Goal: Task Accomplishment & Management: Use online tool/utility

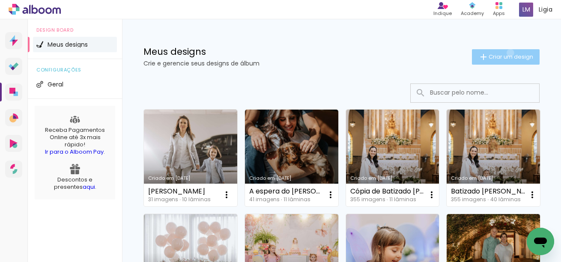
click at [509, 54] on span "Criar um design" at bounding box center [511, 57] width 45 height 6
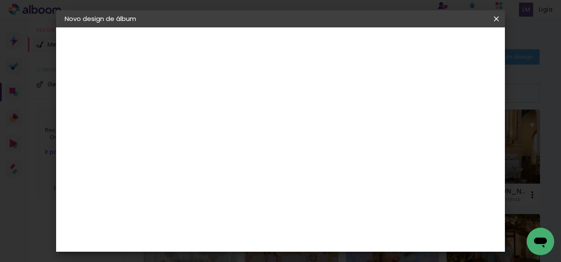
click at [205, 118] on input at bounding box center [205, 114] width 0 height 13
type input "Ivan 4 anos"
type paper-input "[PERSON_NAME] 4 anos"
click at [292, 52] on paper-button "Avançar" at bounding box center [272, 45] width 42 height 15
click at [243, 158] on input at bounding box center [226, 163] width 87 height 11
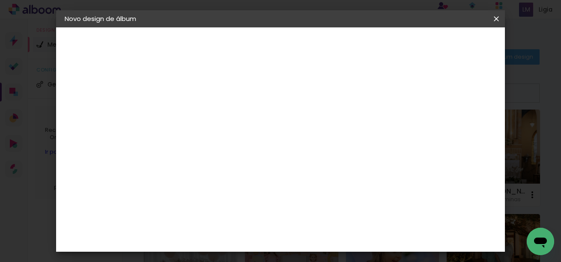
type input "digi"
type paper-input "digi"
click at [221, 197] on div "Digipix Pro" at bounding box center [209, 195] width 21 height 14
click at [0, 0] on slot "Avançar" at bounding box center [0, 0] width 0 height 0
click at [238, 143] on input "text" at bounding box center [221, 149] width 33 height 13
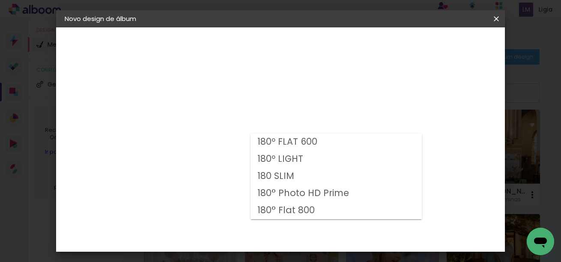
click at [351, 145] on paper-item "180º FLAT 600" at bounding box center [336, 142] width 171 height 17
type input "180º FLAT 600"
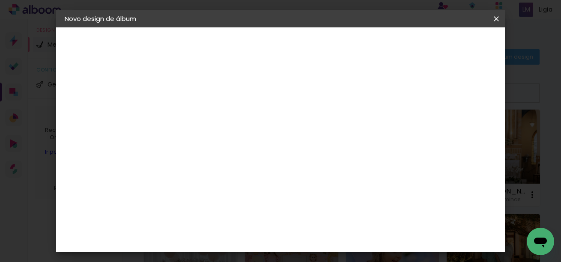
scroll to position [104, 0]
click at [263, 213] on span "21.0 × 21.0" at bounding box center [243, 224] width 40 height 23
click at [344, 47] on paper-button "Avançar" at bounding box center [323, 45] width 42 height 15
click at [336, 48] on span "Iniciar design" at bounding box center [326, 48] width 20 height 12
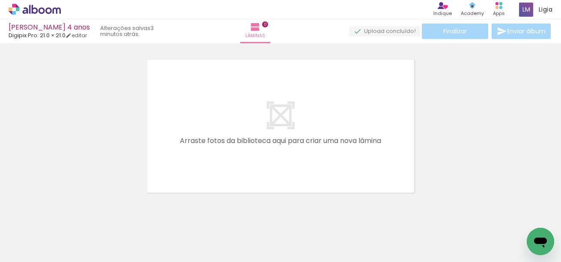
click at [37, 233] on input "Todas as fotos" at bounding box center [24, 236] width 33 height 7
click at [80, 163] on div at bounding box center [280, 115] width 561 height 159
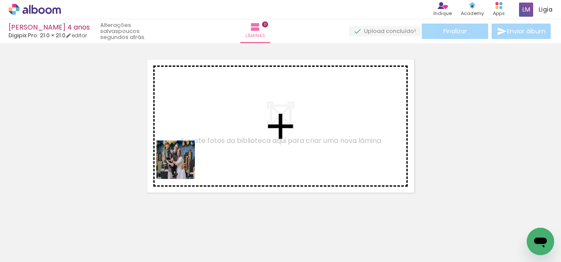
drag, startPoint x: 87, startPoint y: 233, endPoint x: 237, endPoint y: 134, distance: 179.2
click at [237, 134] on quentale-workspace at bounding box center [280, 131] width 561 height 262
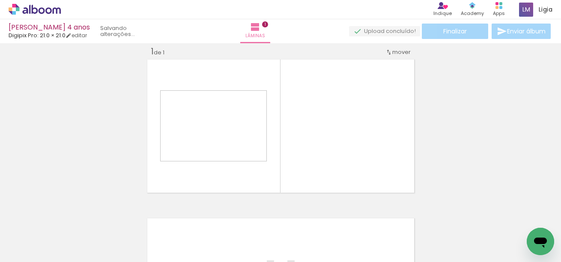
scroll to position [11, 0]
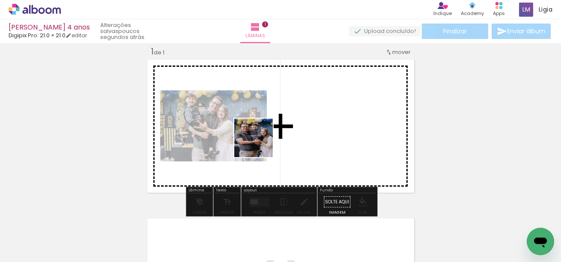
drag, startPoint x: 140, startPoint y: 232, endPoint x: 260, endPoint y: 144, distance: 148.9
click at [260, 144] on quentale-workspace at bounding box center [280, 131] width 561 height 262
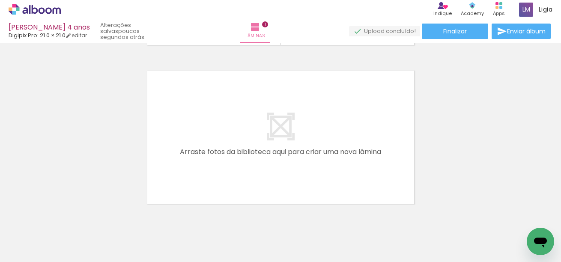
scroll to position [0, 182]
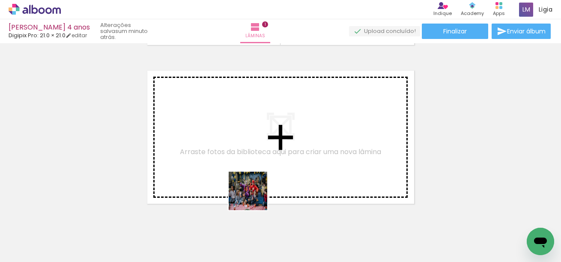
drag, startPoint x: 246, startPoint y: 239, endPoint x: 271, endPoint y: 157, distance: 85.9
click at [271, 157] on quentale-workspace at bounding box center [280, 131] width 561 height 262
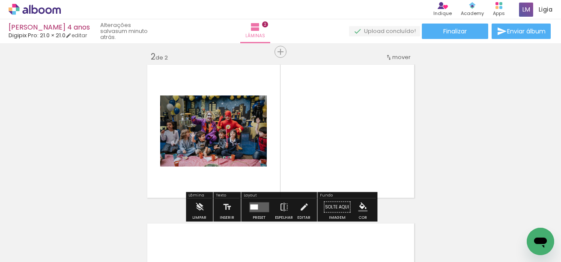
scroll to position [170, 0]
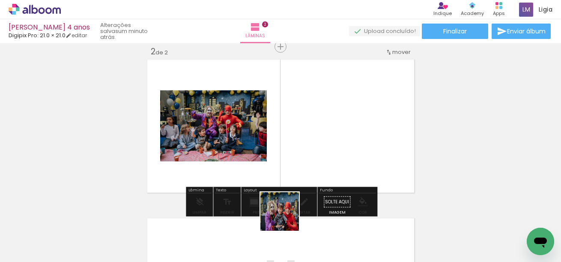
drag, startPoint x: 286, startPoint y: 227, endPoint x: 286, endPoint y: 157, distance: 70.2
click at [286, 157] on quentale-workspace at bounding box center [280, 131] width 561 height 262
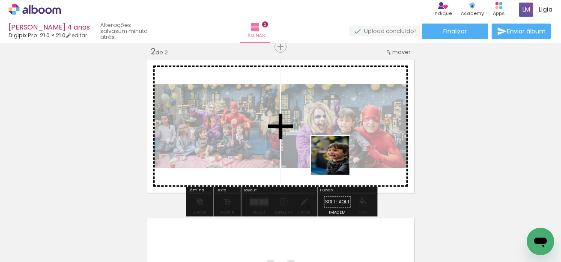
drag, startPoint x: 337, startPoint y: 233, endPoint x: 337, endPoint y: 150, distance: 83.1
click at [337, 151] on quentale-workspace at bounding box center [280, 131] width 561 height 262
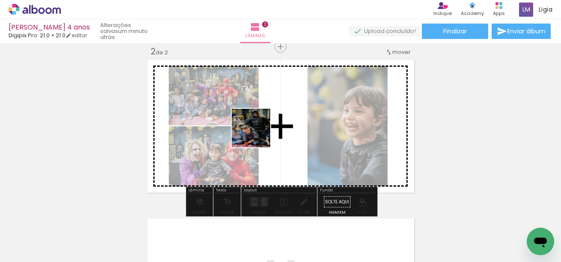
drag, startPoint x: 196, startPoint y: 232, endPoint x: 260, endPoint y: 131, distance: 119.5
click at [260, 131] on quentale-workspace at bounding box center [280, 131] width 561 height 262
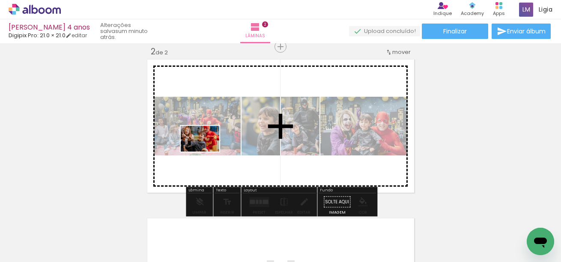
drag, startPoint x: 152, startPoint y: 231, endPoint x: 206, endPoint y: 152, distance: 96.2
click at [206, 152] on quentale-workspace at bounding box center [280, 131] width 561 height 262
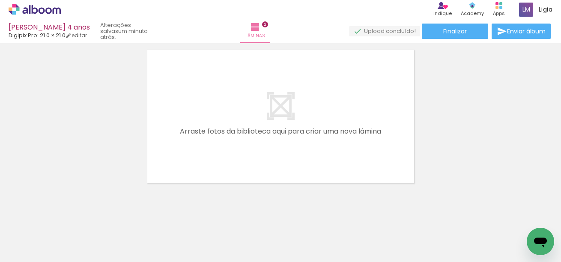
scroll to position [339, 0]
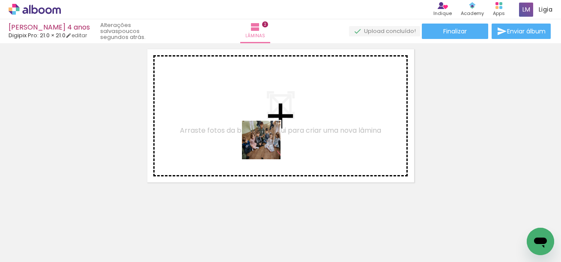
drag, startPoint x: 224, startPoint y: 239, endPoint x: 268, endPoint y: 146, distance: 102.7
click at [268, 146] on quentale-workspace at bounding box center [280, 131] width 561 height 262
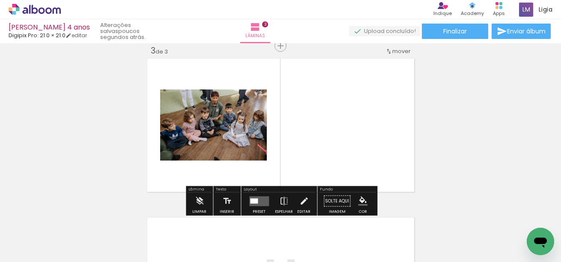
scroll to position [328, 0]
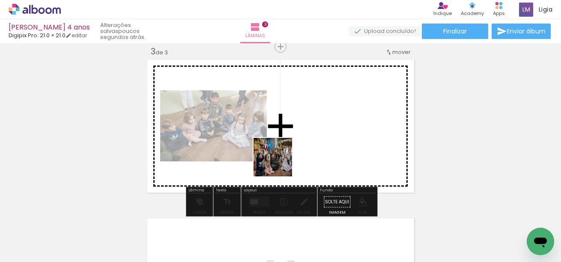
drag, startPoint x: 269, startPoint y: 231, endPoint x: 279, endPoint y: 164, distance: 68.0
click at [279, 164] on quentale-workspace at bounding box center [280, 131] width 561 height 262
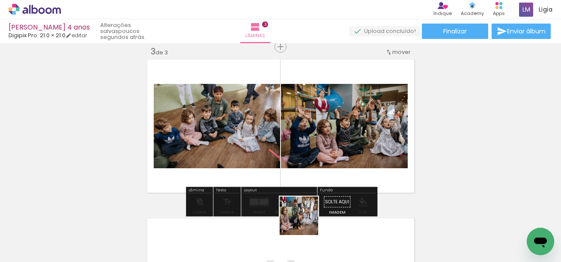
drag, startPoint x: 306, startPoint y: 230, endPoint x: 303, endPoint y: 152, distance: 78.9
click at [303, 152] on quentale-workspace at bounding box center [280, 131] width 561 height 262
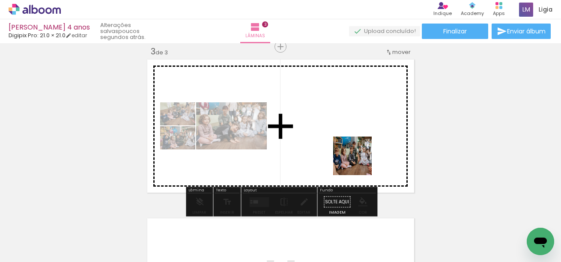
drag, startPoint x: 374, startPoint y: 232, endPoint x: 358, endPoint y: 160, distance: 74.2
click at [358, 160] on quentale-workspace at bounding box center [280, 131] width 561 height 262
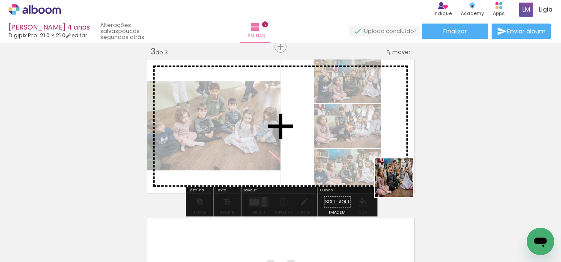
drag, startPoint x: 419, startPoint y: 238, endPoint x: 391, endPoint y: 161, distance: 81.6
click at [391, 161] on quentale-workspace at bounding box center [280, 131] width 561 height 262
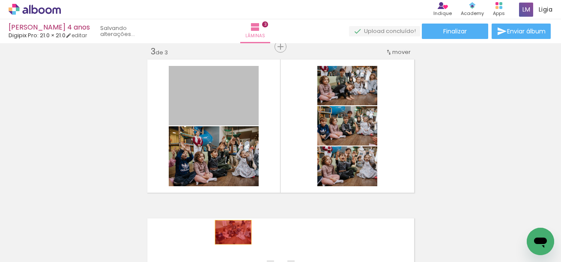
drag, startPoint x: 235, startPoint y: 99, endPoint x: 233, endPoint y: 232, distance: 133.2
click at [233, 232] on quentale-workspace at bounding box center [280, 131] width 561 height 262
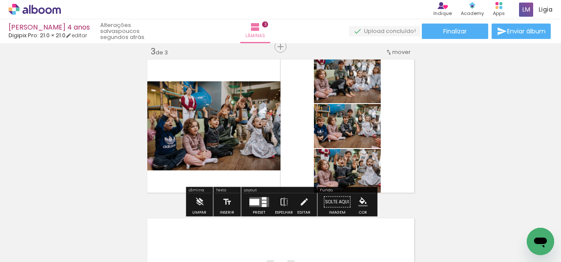
click at [257, 197] on quentale-layouter at bounding box center [259, 202] width 20 height 10
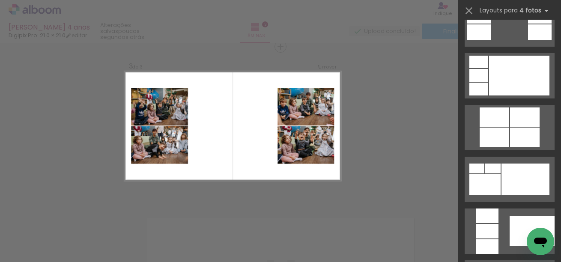
scroll to position [394, 0]
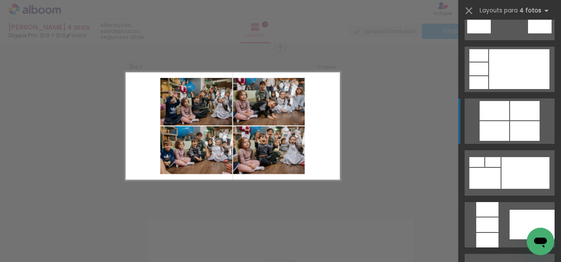
click at [498, 116] on div at bounding box center [495, 110] width 30 height 19
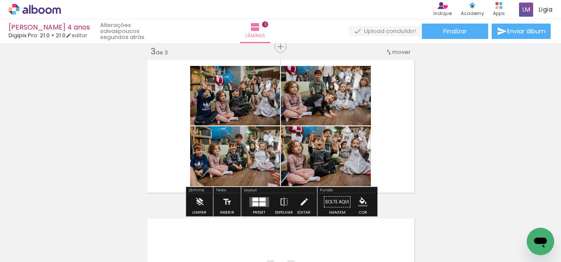
click at [202, 219] on iron-icon at bounding box center [198, 216] width 9 height 9
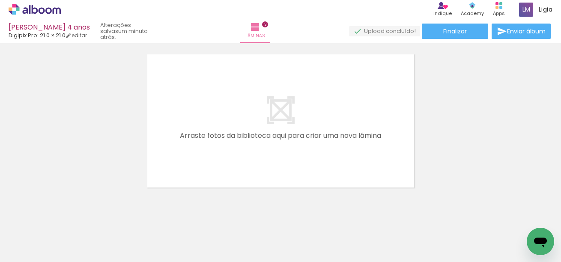
scroll to position [494, 0]
drag, startPoint x: 359, startPoint y: 239, endPoint x: 359, endPoint y: 130, distance: 109.2
click at [359, 130] on quentale-workspace at bounding box center [280, 131] width 561 height 262
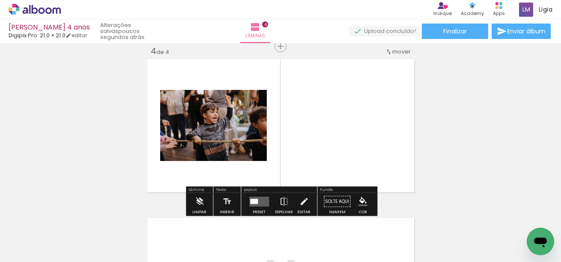
scroll to position [487, 0]
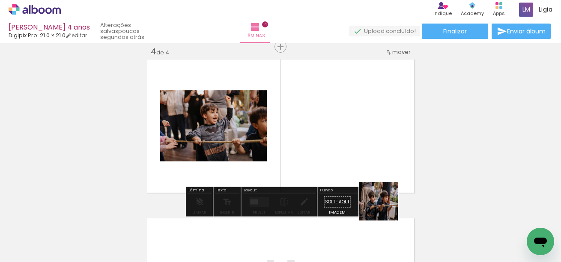
drag, startPoint x: 391, startPoint y: 218, endPoint x: 328, endPoint y: 103, distance: 131.5
click at [328, 103] on quentale-workspace at bounding box center [280, 131] width 561 height 262
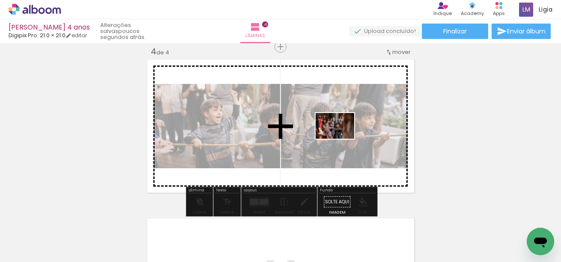
drag, startPoint x: 442, startPoint y: 235, endPoint x: 341, endPoint y: 137, distance: 140.2
click at [341, 138] on quentale-workspace at bounding box center [280, 131] width 561 height 262
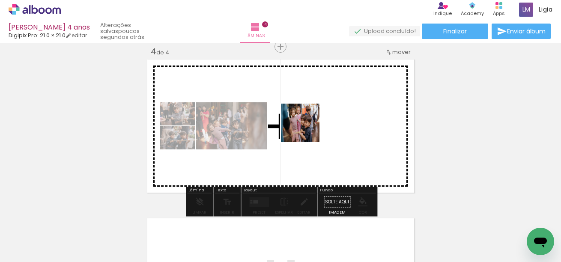
drag, startPoint x: 307, startPoint y: 239, endPoint x: 307, endPoint y: 124, distance: 114.8
click at [307, 124] on quentale-workspace at bounding box center [280, 131] width 561 height 262
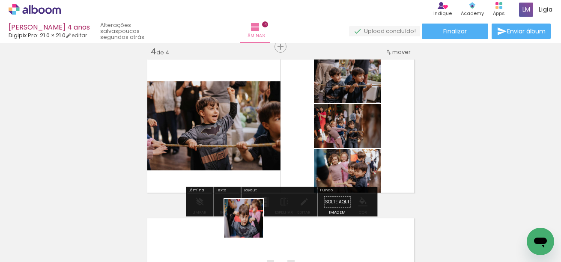
drag, startPoint x: 250, startPoint y: 225, endPoint x: 274, endPoint y: 132, distance: 95.5
click at [274, 132] on quentale-workspace at bounding box center [280, 131] width 561 height 262
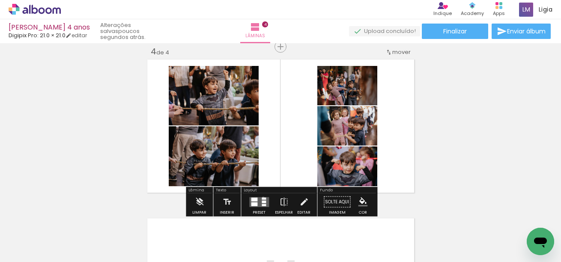
click at [262, 197] on div at bounding box center [264, 198] width 4 height 2
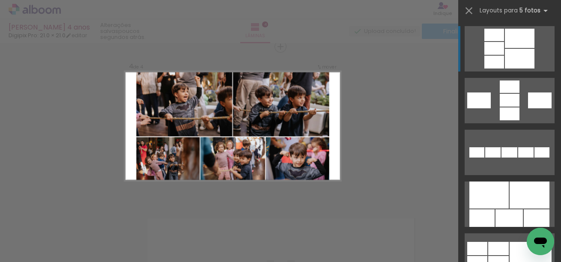
scroll to position [375, 0]
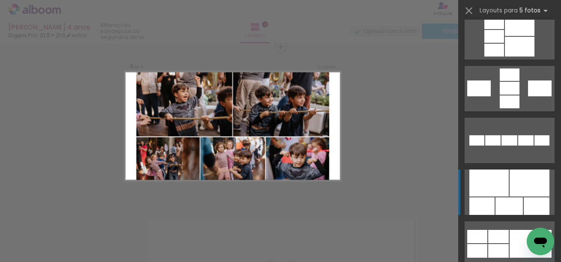
click at [493, 204] on div at bounding box center [481, 206] width 25 height 18
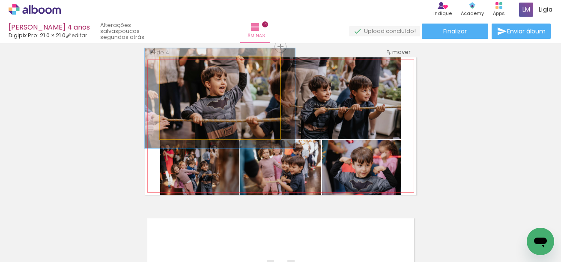
drag, startPoint x: 180, startPoint y: 68, endPoint x: 187, endPoint y: 67, distance: 7.3
click at [187, 67] on div at bounding box center [187, 67] width 8 height 8
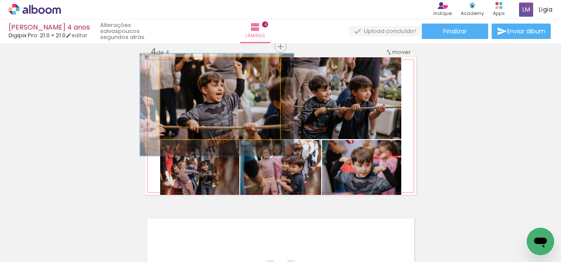
drag, startPoint x: 224, startPoint y: 103, endPoint x: 221, endPoint y: 109, distance: 6.7
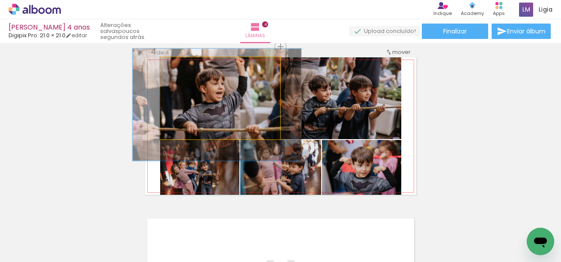
type paper-slider "137"
click at [195, 66] on div at bounding box center [192, 67] width 14 height 14
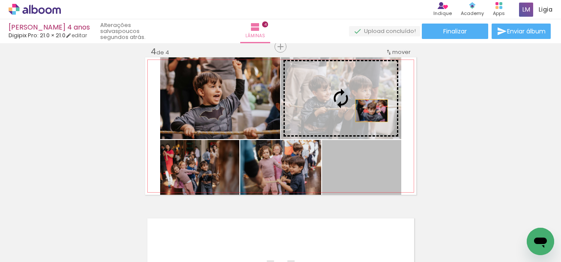
drag, startPoint x: 371, startPoint y: 166, endPoint x: 371, endPoint y: 109, distance: 56.5
click at [0, 0] on slot at bounding box center [0, 0] width 0 height 0
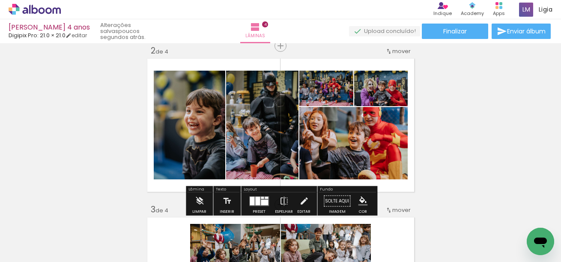
scroll to position [181, 0]
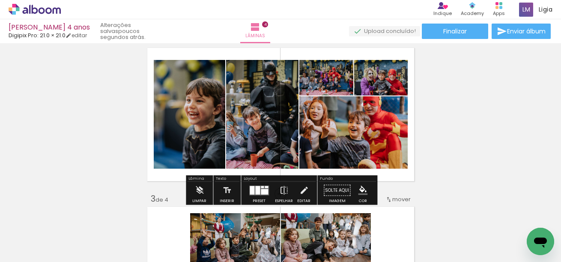
click at [261, 191] on div at bounding box center [264, 192] width 7 height 6
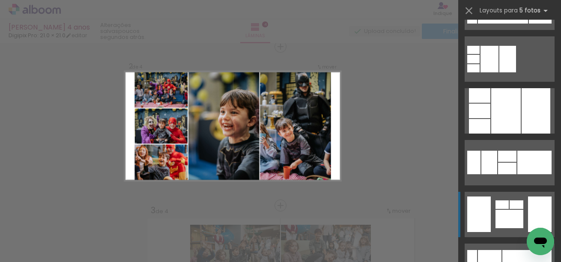
scroll to position [723, 0]
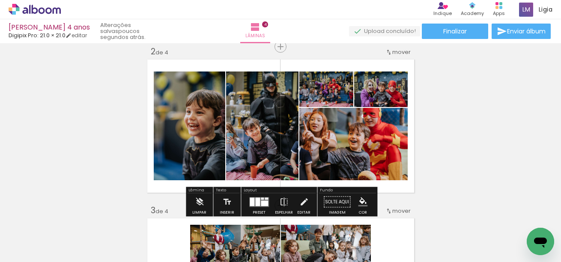
click at [260, 200] on quentale-layouter at bounding box center [259, 202] width 20 height 10
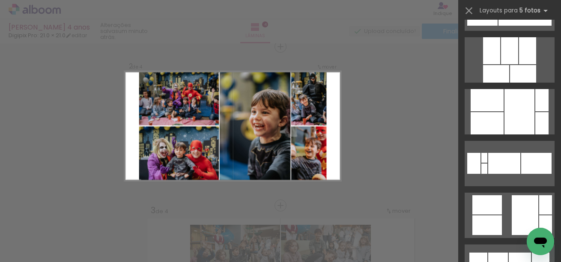
scroll to position [5067, 0]
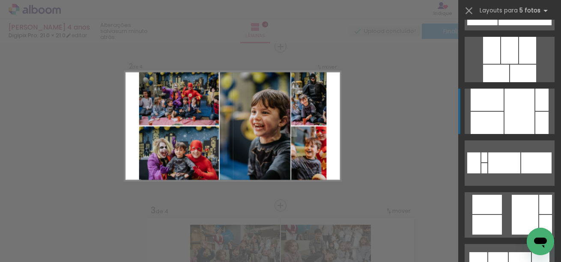
click at [503, 119] on div at bounding box center [487, 123] width 33 height 22
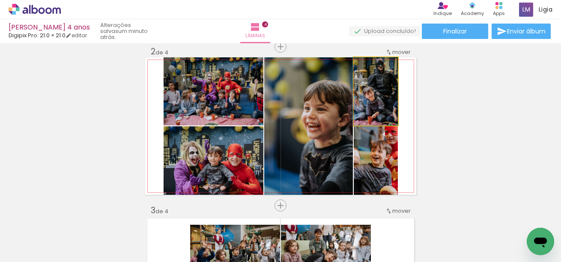
drag, startPoint x: 381, startPoint y: 113, endPoint x: 331, endPoint y: 118, distance: 49.5
click at [0, 0] on slot at bounding box center [0, 0] width 0 height 0
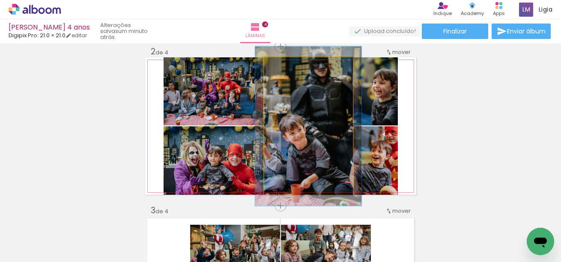
drag, startPoint x: 285, startPoint y: 70, endPoint x: 290, endPoint y: 70, distance: 4.7
type paper-slider "116"
click at [290, 70] on div at bounding box center [289, 67] width 14 height 14
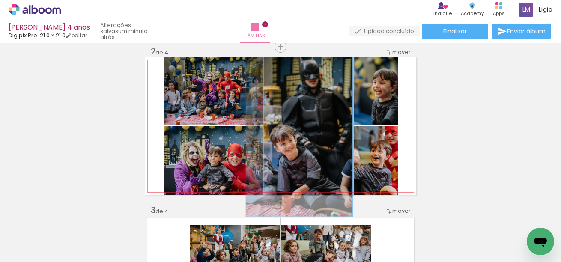
drag, startPoint x: 317, startPoint y: 123, endPoint x: 301, endPoint y: 134, distance: 19.6
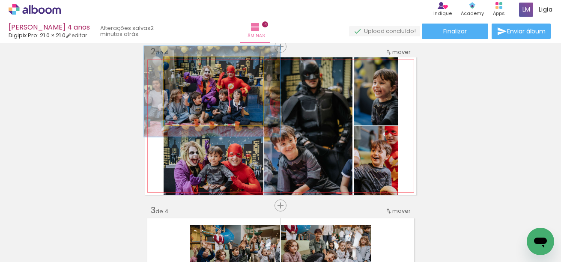
drag, startPoint x: 185, startPoint y: 66, endPoint x: 195, endPoint y: 66, distance: 9.8
click at [195, 66] on div at bounding box center [193, 67] width 8 height 8
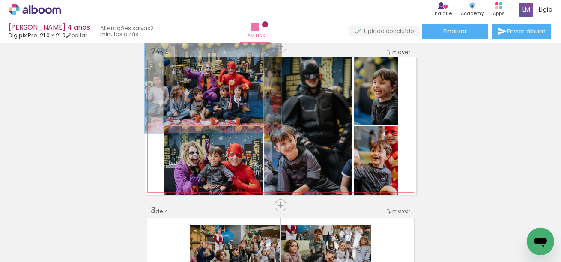
drag, startPoint x: 208, startPoint y: 89, endPoint x: 209, endPoint y: 84, distance: 4.4
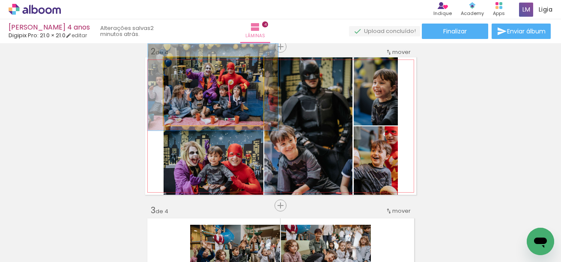
type paper-slider "127"
click at [192, 68] on div at bounding box center [193, 67] width 8 height 8
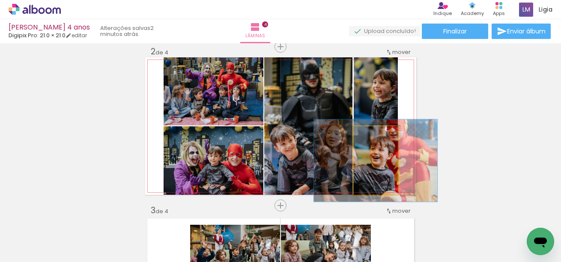
type paper-slider "120"
click at [371, 134] on div at bounding box center [373, 135] width 8 height 8
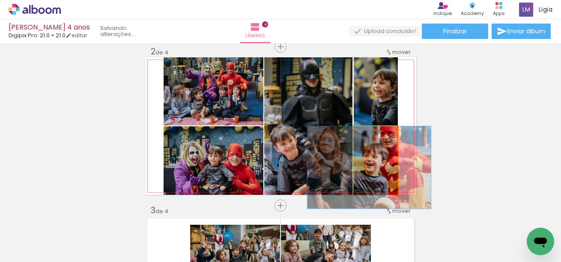
drag, startPoint x: 388, startPoint y: 171, endPoint x: 382, endPoint y: 178, distance: 9.4
click at [382, 178] on quentale-photo at bounding box center [376, 160] width 44 height 69
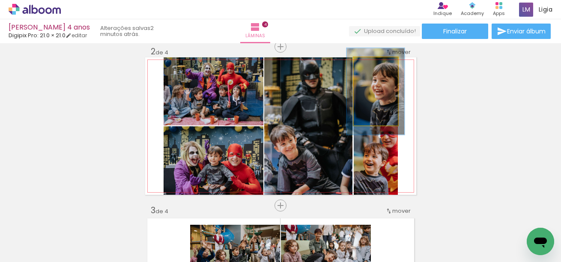
click at [372, 68] on div at bounding box center [374, 67] width 8 height 8
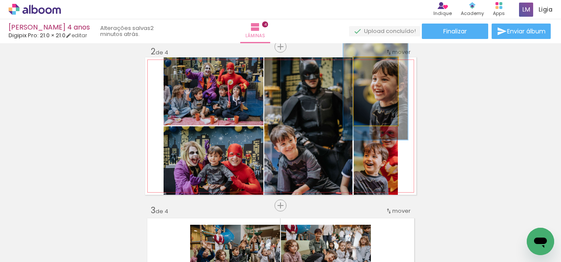
type paper-slider "142"
click at [376, 66] on div at bounding box center [378, 67] width 8 height 8
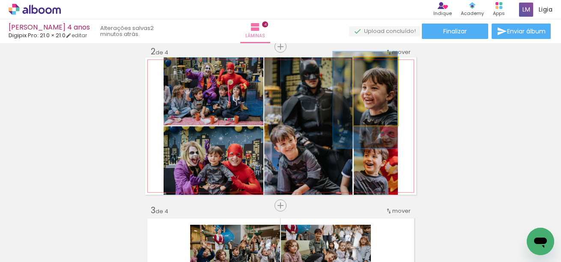
drag, startPoint x: 365, startPoint y: 104, endPoint x: 355, endPoint y: 112, distance: 13.1
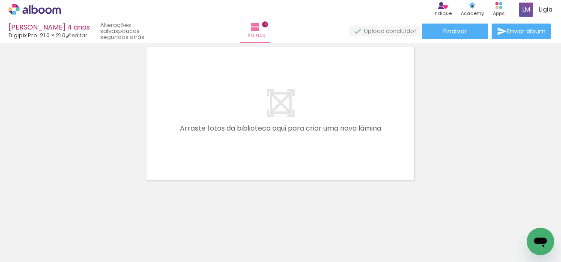
scroll to position [662, 0]
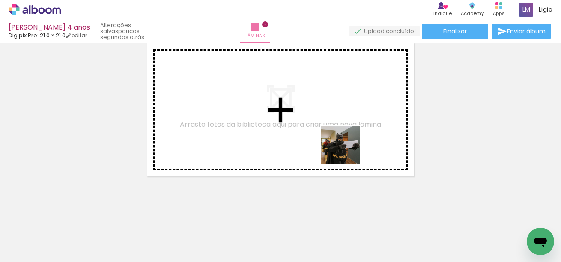
drag, startPoint x: 385, startPoint y: 229, endPoint x: 346, endPoint y: 150, distance: 87.7
click at [346, 150] on quentale-workspace at bounding box center [280, 131] width 561 height 262
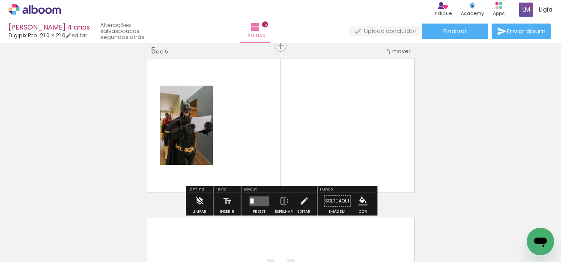
scroll to position [646, 0]
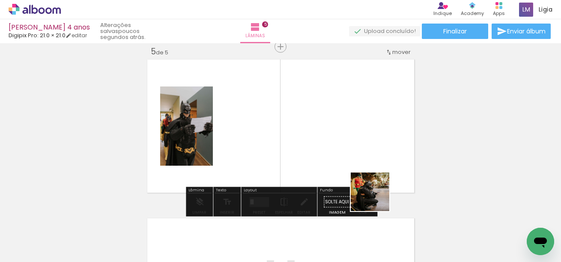
drag, startPoint x: 427, startPoint y: 243, endPoint x: 343, endPoint y: 162, distance: 117.2
click at [343, 162] on quentale-workspace at bounding box center [280, 131] width 561 height 262
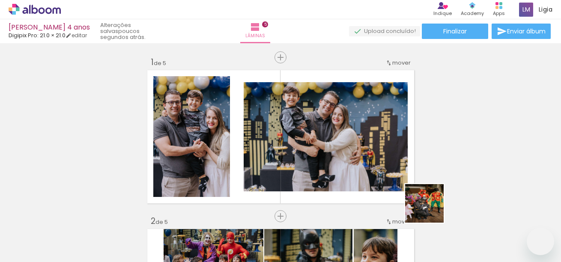
click at [319, 140] on quentale-workspace at bounding box center [280, 131] width 561 height 262
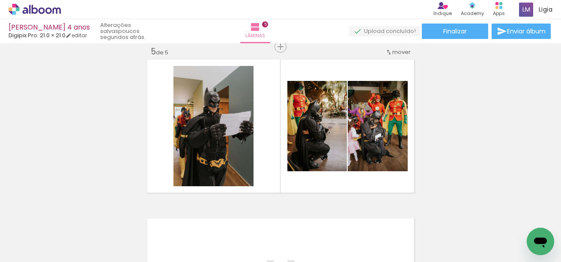
scroll to position [0, 1006]
drag, startPoint x: 322, startPoint y: 233, endPoint x: 335, endPoint y: 124, distance: 110.0
click at [335, 124] on quentale-workspace at bounding box center [280, 131] width 561 height 262
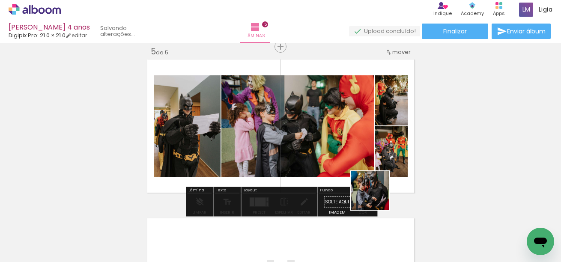
drag, startPoint x: 379, startPoint y: 227, endPoint x: 372, endPoint y: 152, distance: 74.8
click at [372, 152] on quentale-workspace at bounding box center [280, 131] width 561 height 262
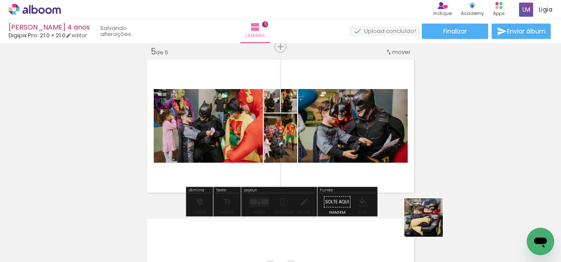
drag, startPoint x: 435, startPoint y: 230, endPoint x: 382, endPoint y: 146, distance: 98.5
click at [382, 147] on quentale-workspace at bounding box center [280, 131] width 561 height 262
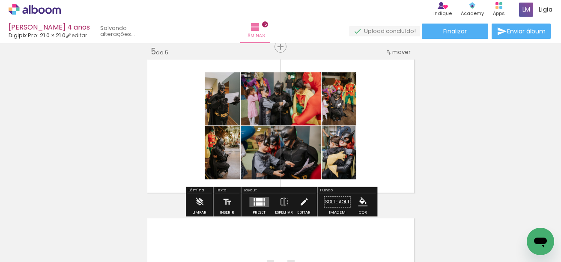
scroll to position [0, 1117]
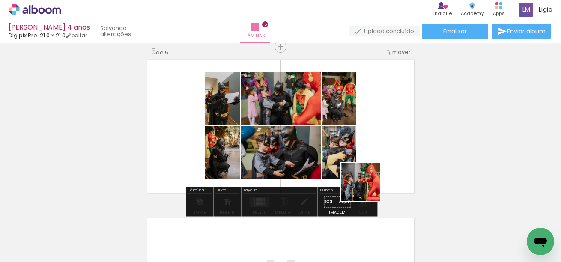
drag, startPoint x: 369, startPoint y: 239, endPoint x: 367, endPoint y: 162, distance: 76.2
click at [367, 162] on quentale-workspace at bounding box center [280, 131] width 561 height 262
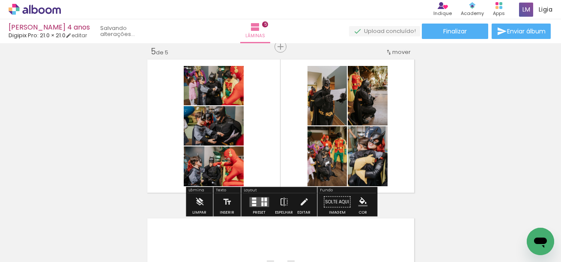
drag, startPoint x: 418, startPoint y: 236, endPoint x: 379, endPoint y: 144, distance: 99.0
click at [379, 145] on quentale-workspace at bounding box center [280, 131] width 561 height 262
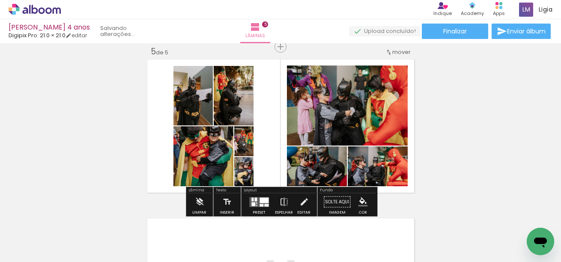
click at [262, 201] on div at bounding box center [264, 200] width 9 height 6
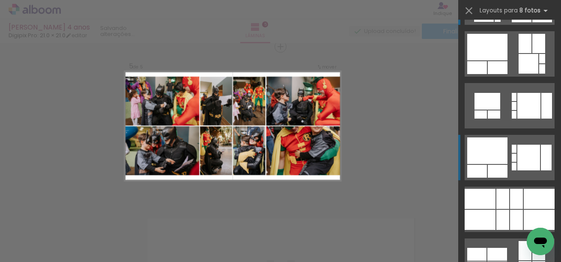
scroll to position [52, 0]
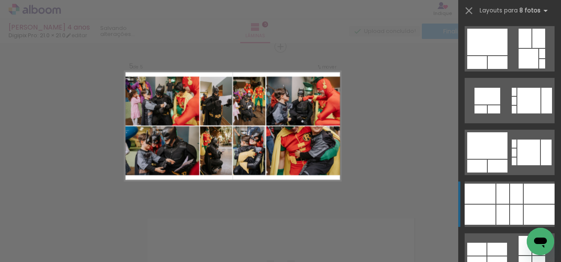
click at [505, 202] on div at bounding box center [502, 194] width 13 height 20
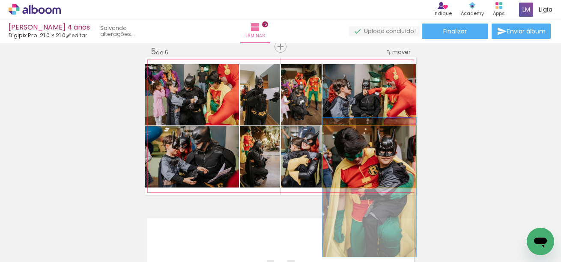
drag, startPoint x: 401, startPoint y: 160, endPoint x: 404, endPoint y: 188, distance: 28.0
click at [404, 188] on quentale-layouter at bounding box center [280, 125] width 271 height 137
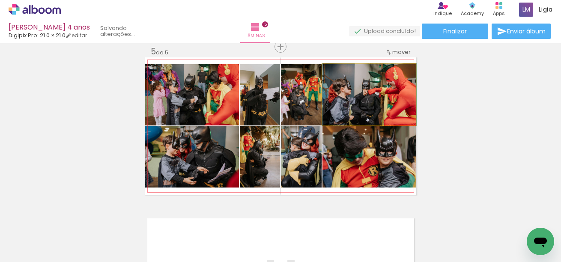
click at [355, 93] on quentale-photo at bounding box center [369, 94] width 94 height 61
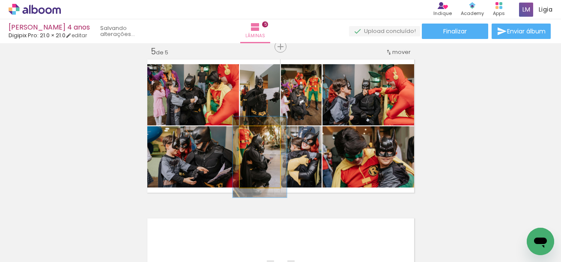
click at [258, 135] on div at bounding box center [259, 135] width 8 height 8
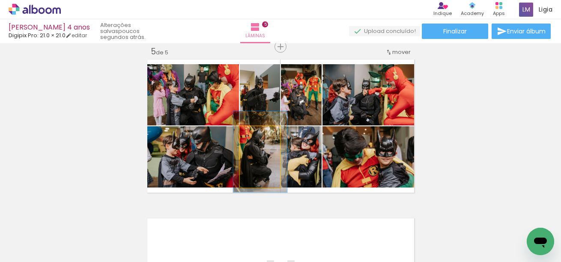
drag, startPoint x: 266, startPoint y: 171, endPoint x: 267, endPoint y: 166, distance: 5.2
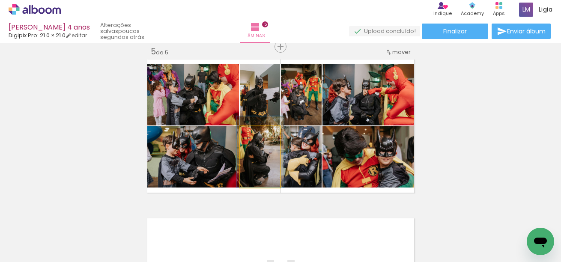
type paper-slider "116"
click at [257, 132] on div at bounding box center [258, 135] width 14 height 14
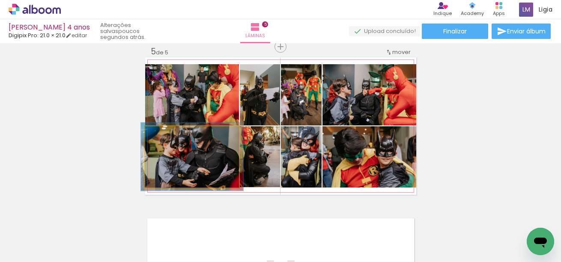
type paper-slider "109"
click at [170, 136] on div at bounding box center [168, 135] width 14 height 14
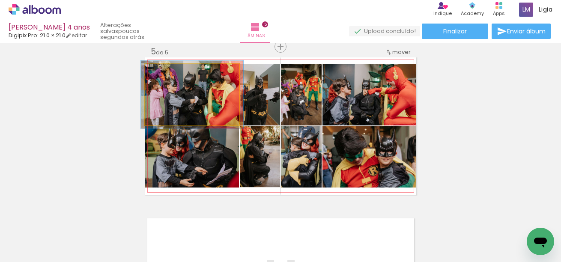
click at [168, 71] on div at bounding box center [168, 73] width 8 height 8
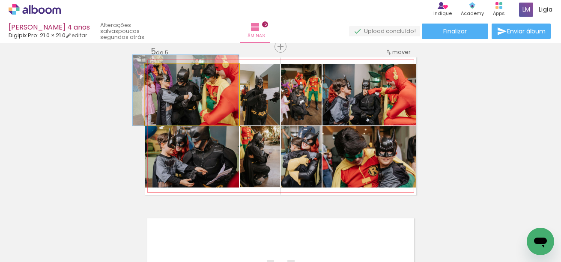
drag, startPoint x: 191, startPoint y: 96, endPoint x: 178, endPoint y: 92, distance: 13.9
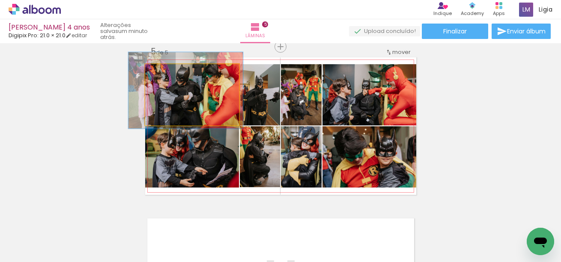
type paper-slider "122"
click at [170, 74] on div at bounding box center [173, 73] width 8 height 8
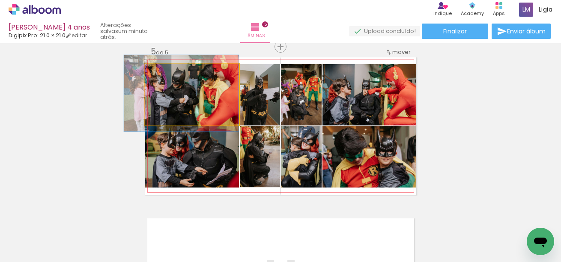
drag, startPoint x: 181, startPoint y: 94, endPoint x: 175, endPoint y: 97, distance: 6.7
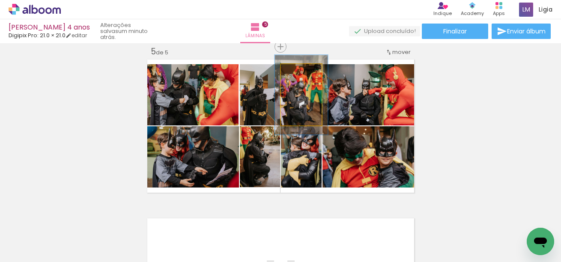
type paper-slider "130"
click at [301, 72] on div at bounding box center [300, 73] width 8 height 8
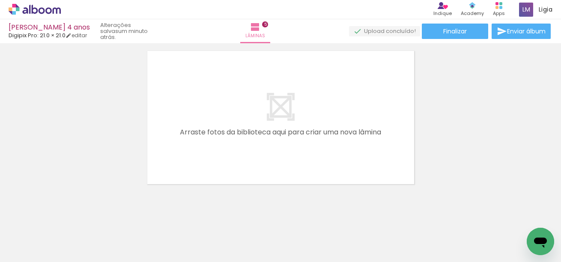
scroll to position [821, 0]
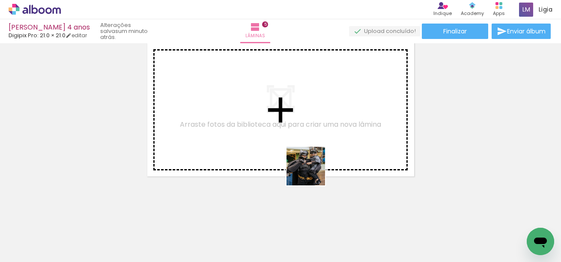
drag, startPoint x: 337, startPoint y: 240, endPoint x: 312, endPoint y: 172, distance: 73.2
click at [312, 172] on quentale-workspace at bounding box center [280, 131] width 561 height 262
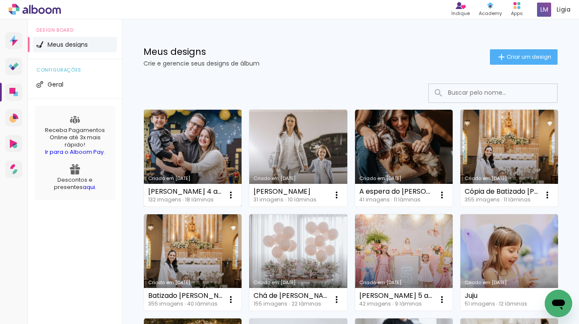
click at [229, 134] on link "Criado em [DATE]" at bounding box center [193, 158] width 98 height 97
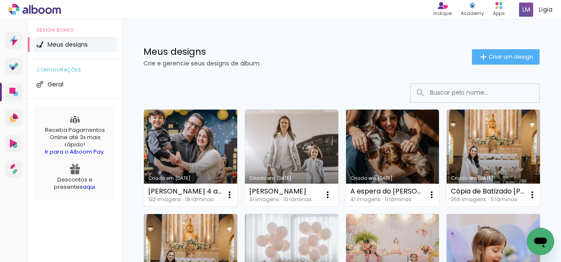
click at [219, 117] on link "Criado em [DATE]" at bounding box center [190, 158] width 93 height 97
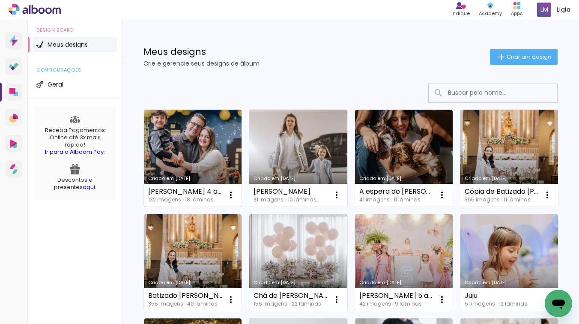
click at [221, 146] on link "Criado em [DATE]" at bounding box center [193, 158] width 98 height 97
